Goal: Task Accomplishment & Management: Use online tool/utility

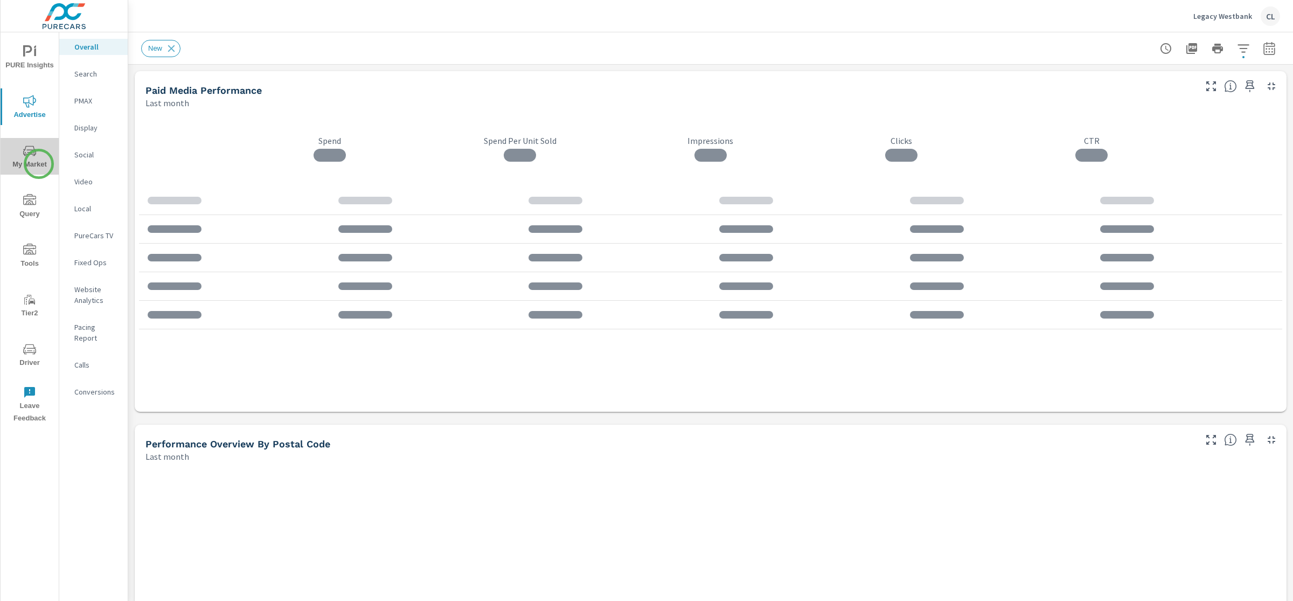
click at [39, 164] on span "My Market" at bounding box center [30, 157] width 52 height 26
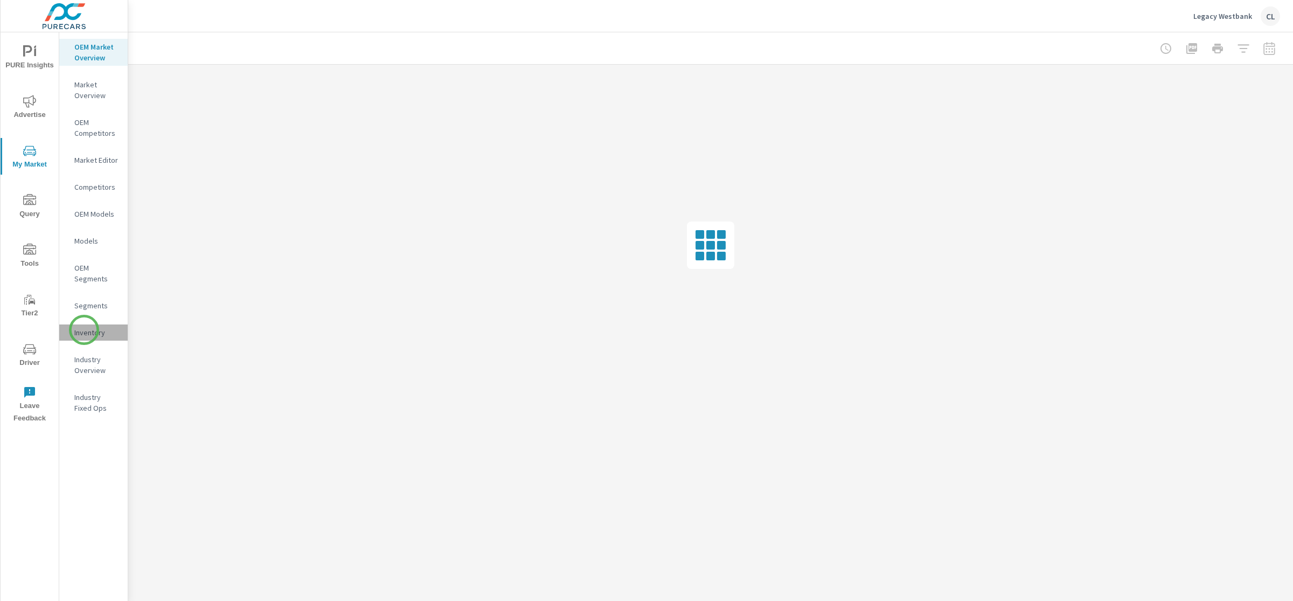
click at [84, 330] on p "Inventory" at bounding box center [96, 332] width 45 height 11
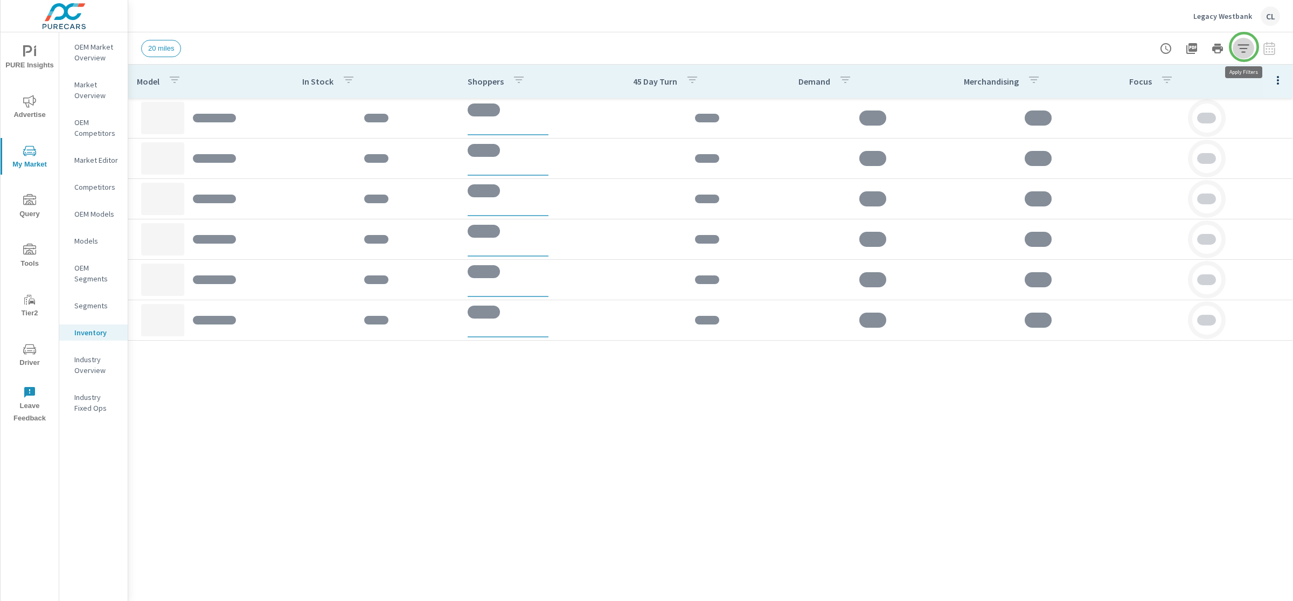
click at [1244, 47] on icon "button" at bounding box center [1243, 48] width 13 height 13
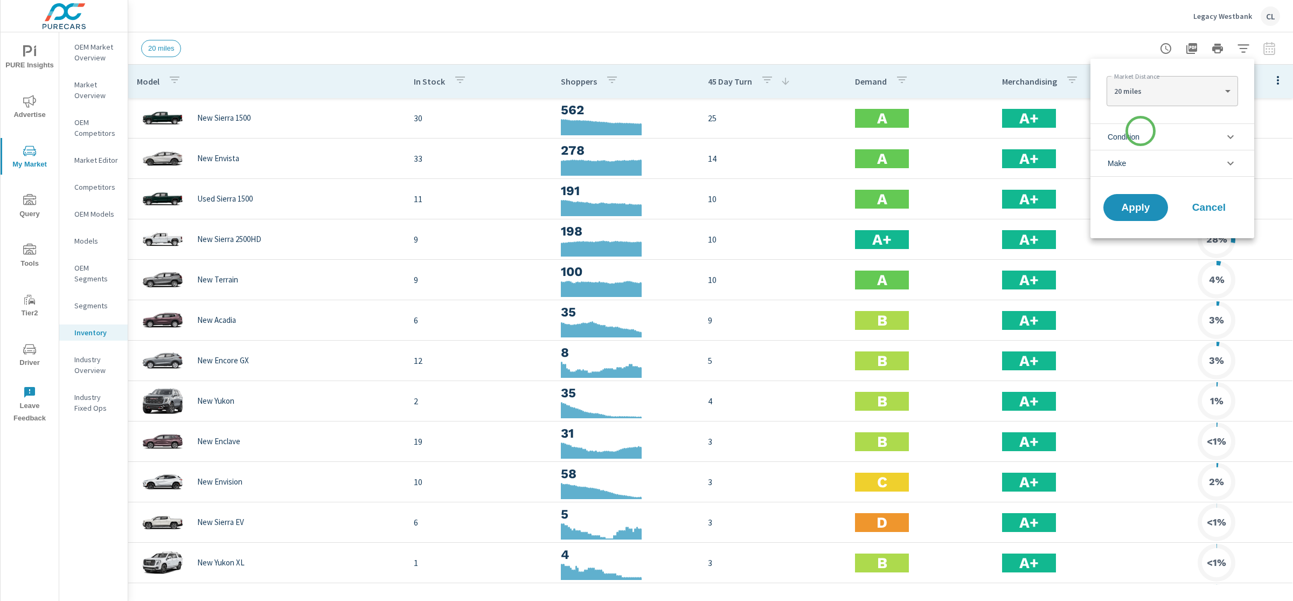
click at [1139, 131] on span "Condition" at bounding box center [1123, 137] width 32 height 26
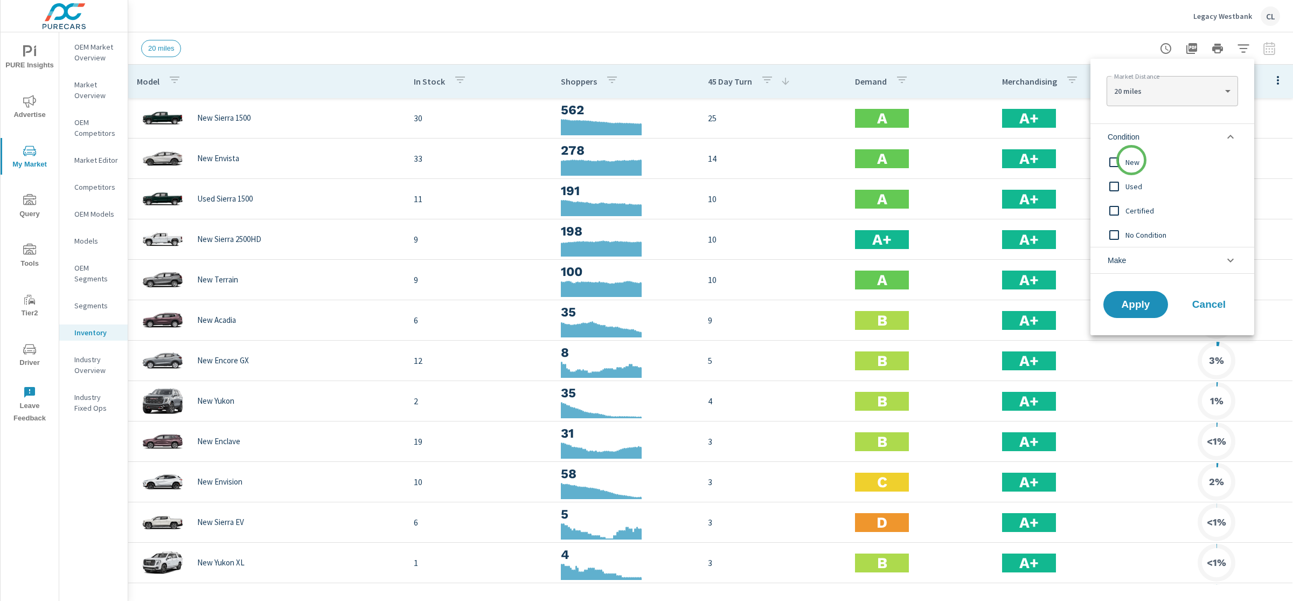
click at [1130, 162] on span "New" at bounding box center [1184, 162] width 118 height 13
drag, startPoint x: 1127, startPoint y: 256, endPoint x: 1128, endPoint y: 263, distance: 7.0
click at [1127, 256] on li "Make" at bounding box center [1172, 260] width 164 height 27
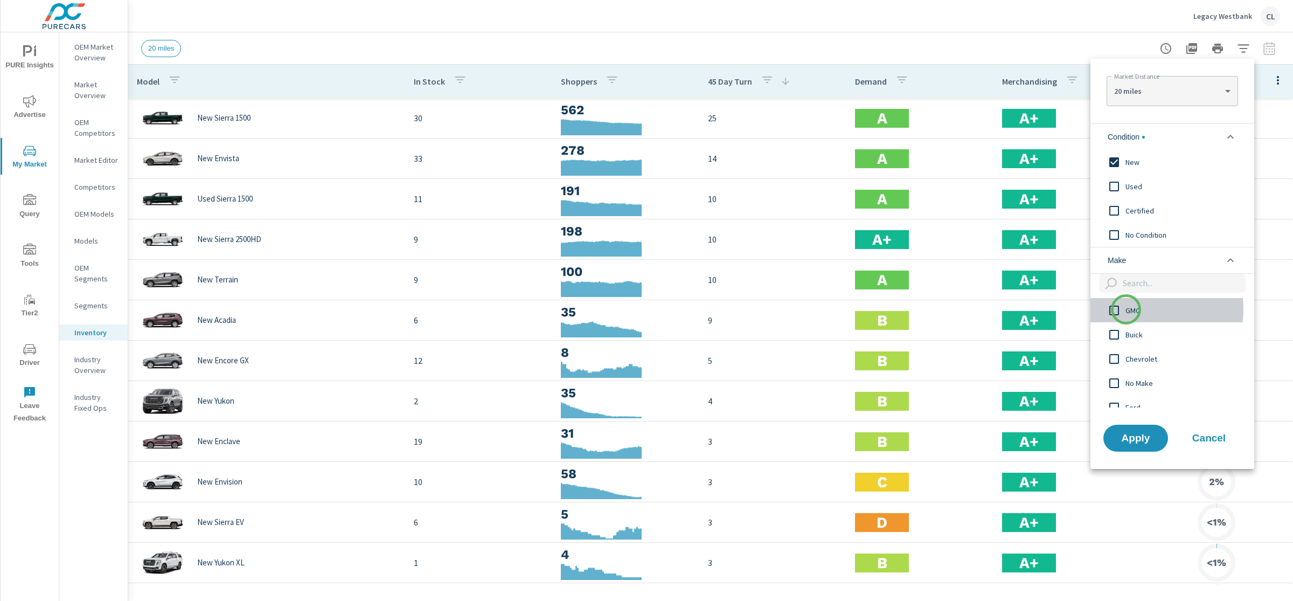
click at [1126, 309] on span "GMC" at bounding box center [1184, 310] width 118 height 13
click at [1124, 337] on input "filter options" at bounding box center [1114, 334] width 23 height 23
click at [1126, 449] on button "Apply" at bounding box center [1135, 438] width 67 height 28
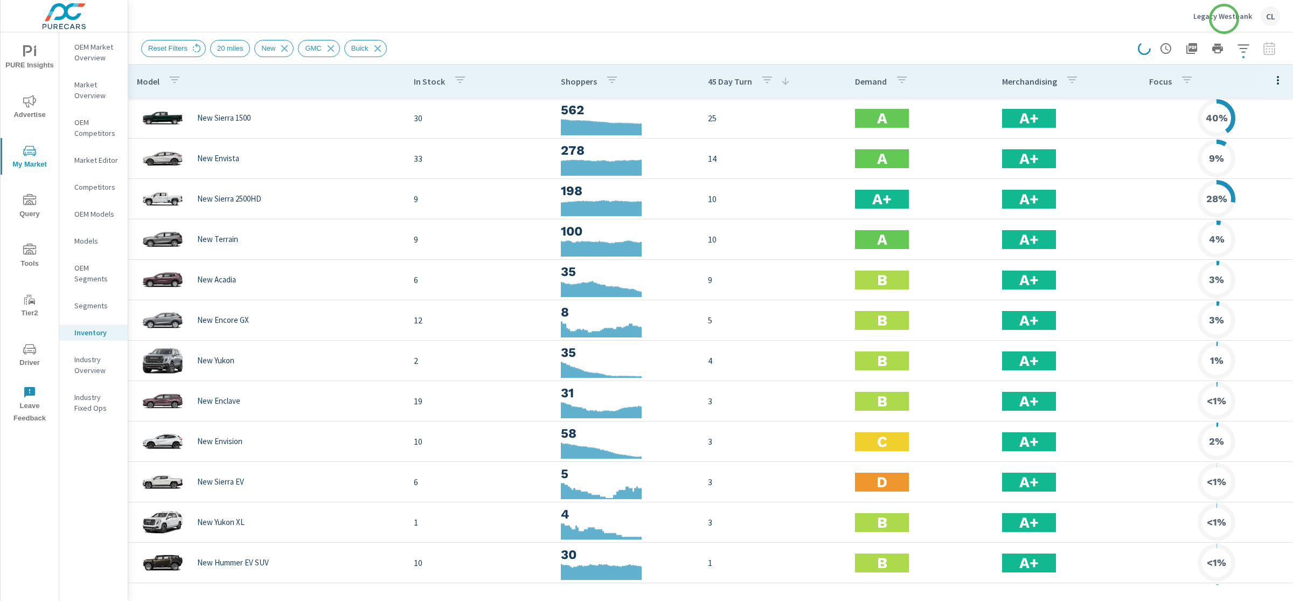
click at [1224, 19] on p "Legacy Westbank" at bounding box center [1222, 16] width 59 height 10
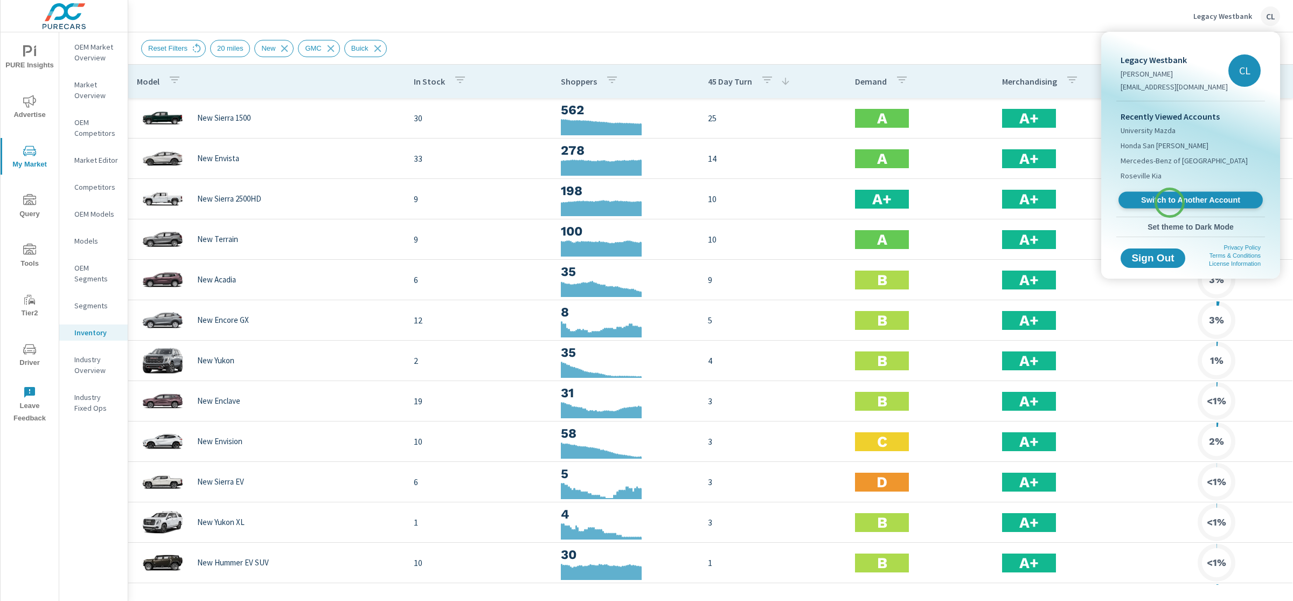
click at [1170, 201] on span "Switch to Another Account" at bounding box center [1190, 200] width 132 height 10
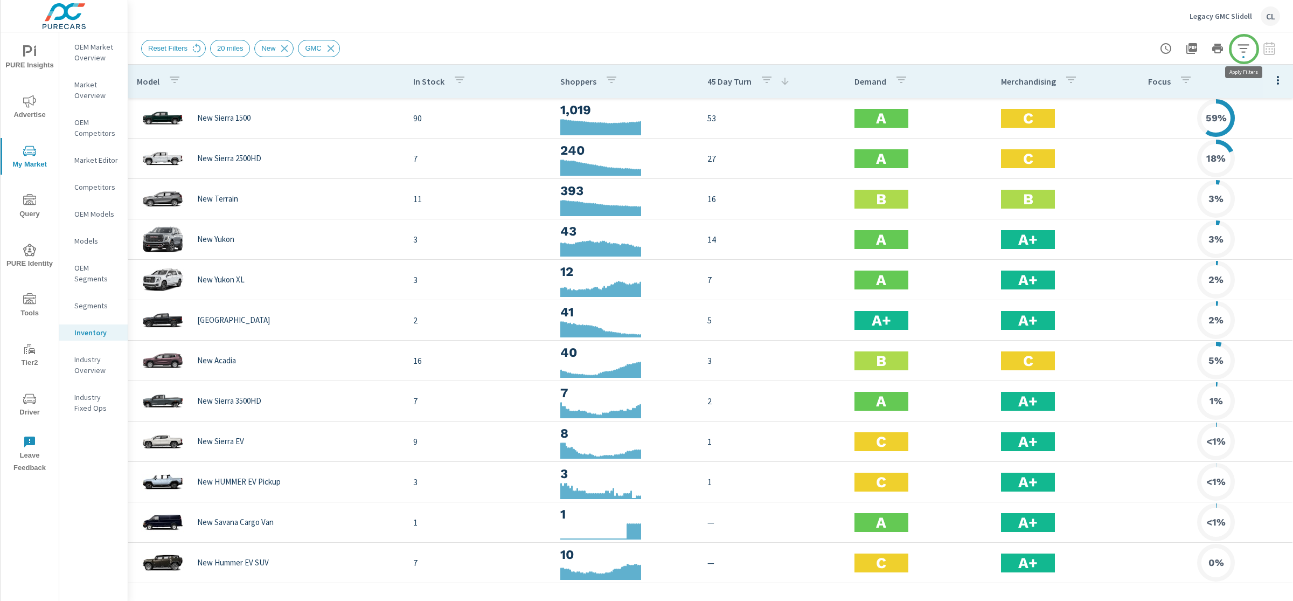
click at [1246, 47] on icon "button" at bounding box center [1243, 48] width 13 height 13
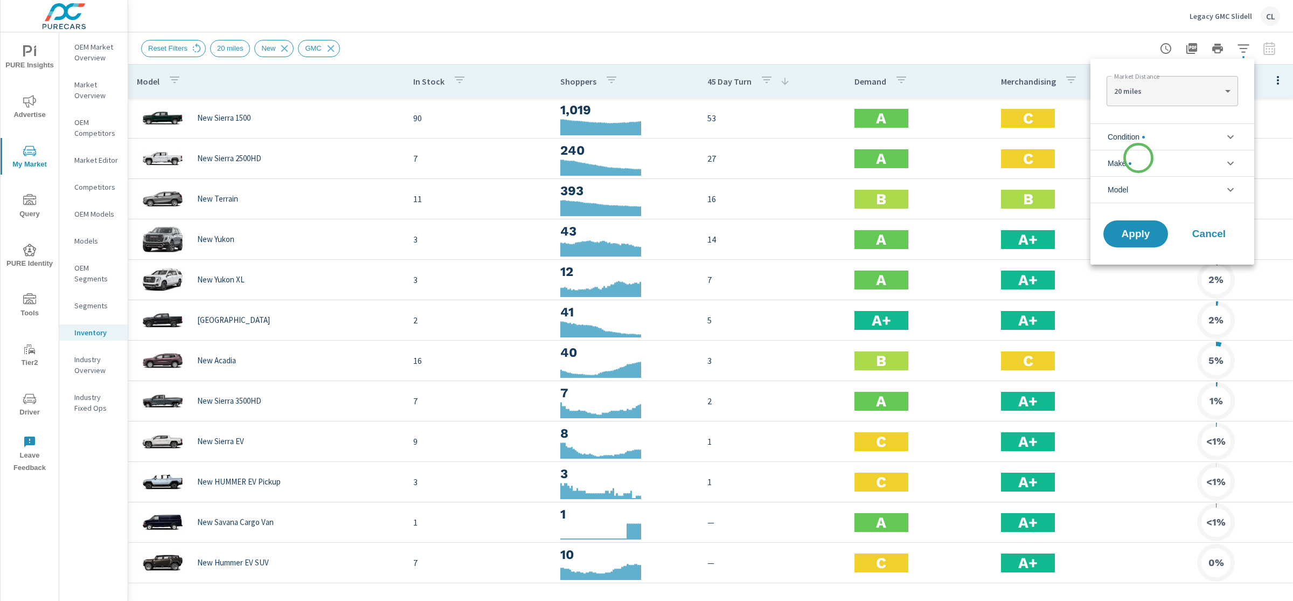
click at [1138, 158] on li "Make" at bounding box center [1172, 163] width 164 height 26
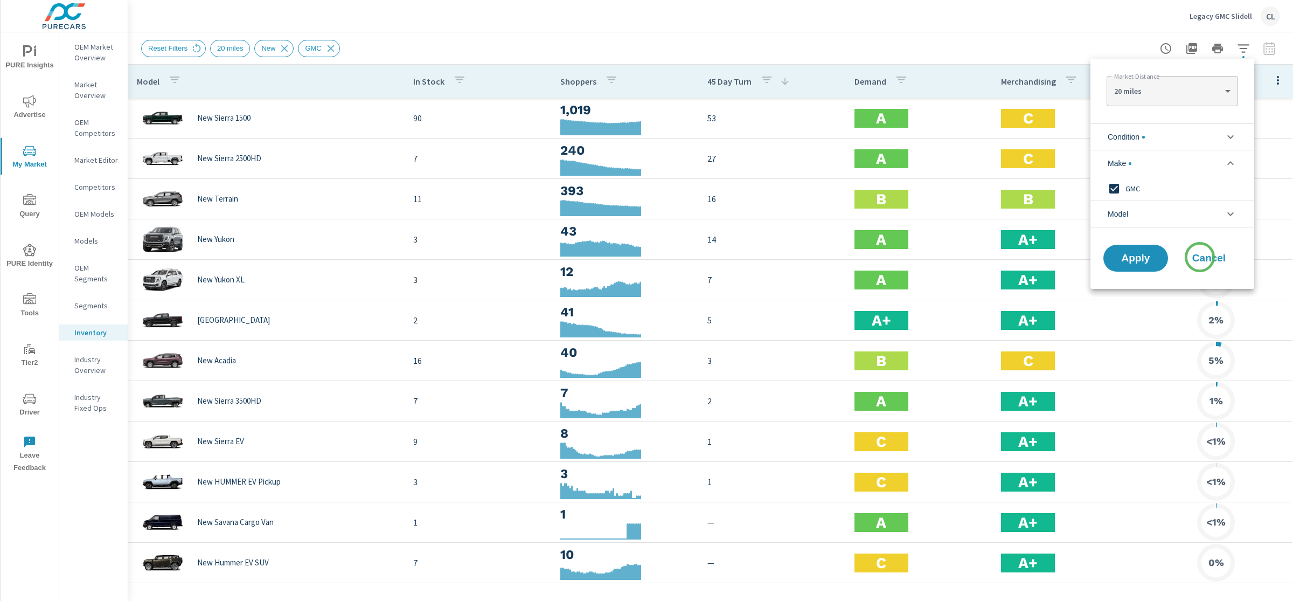
click at [1199, 257] on span "Cancel" at bounding box center [1208, 258] width 43 height 10
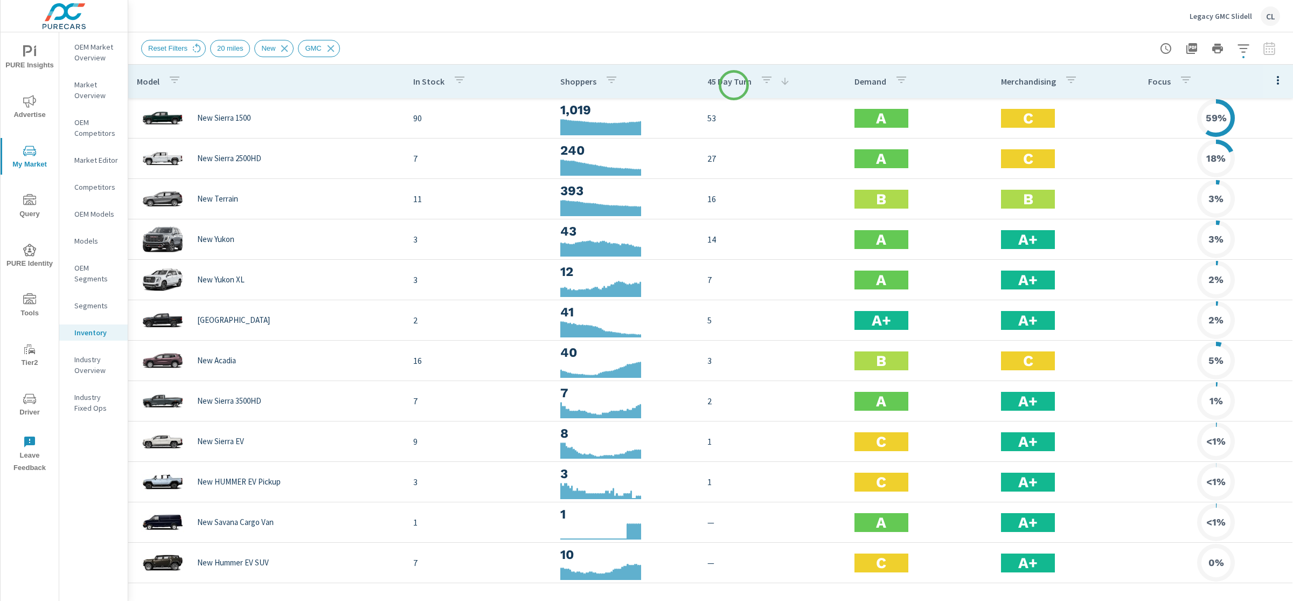
click at [734, 85] on p "45 Day Turn" at bounding box center [729, 81] width 44 height 11
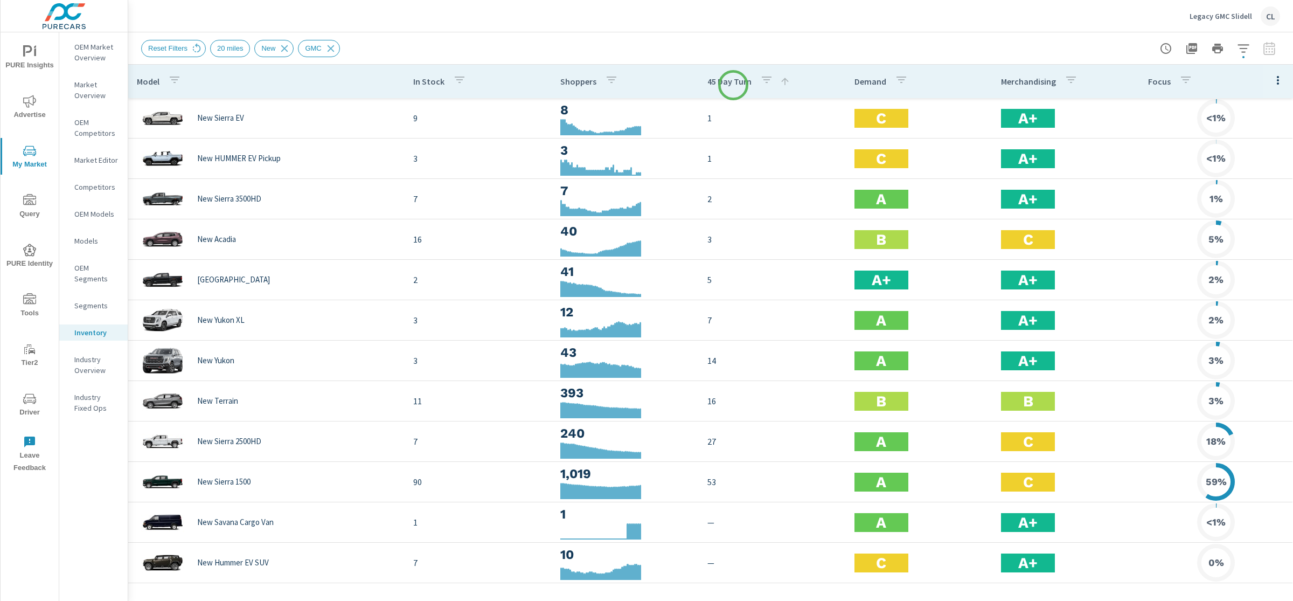
click at [733, 85] on p "45 Day Turn" at bounding box center [729, 81] width 44 height 11
